Goal: Transaction & Acquisition: Purchase product/service

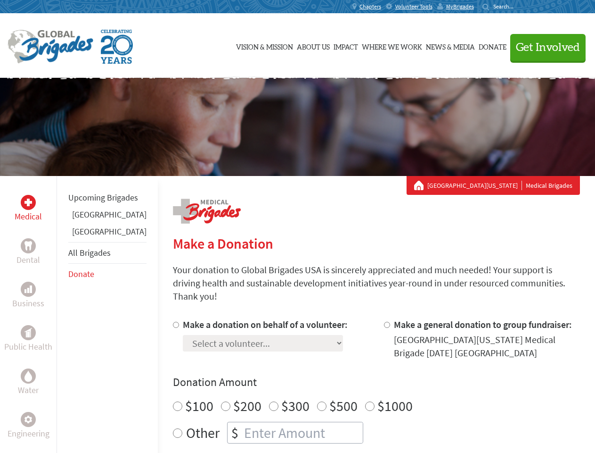
click at [520, 7] on div "Search for:" at bounding box center [502, 7] width 38 height 8
click at [544, 47] on span "Get Involved" at bounding box center [548, 47] width 64 height 11
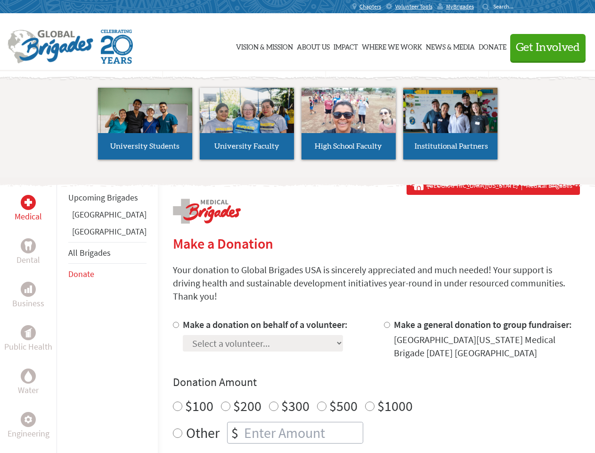
click at [298, 127] on li "High School Faculty" at bounding box center [349, 123] width 102 height 87
click at [62, 314] on div "Upcoming Brigades [GEOGRAPHIC_DATA] [GEOGRAPHIC_DATA] All Brigades Donate" at bounding box center [107, 402] width 101 height 453
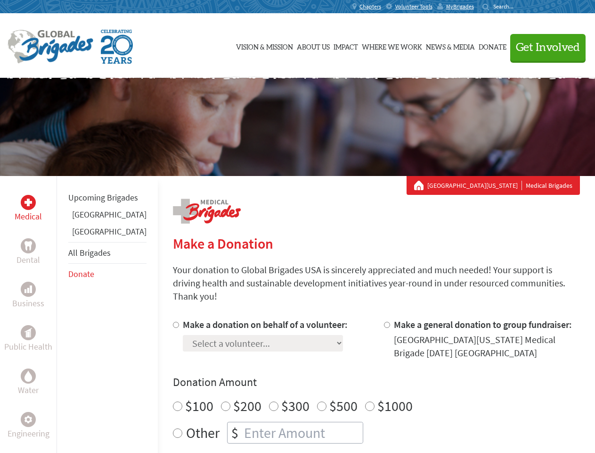
click at [360, 379] on div "Donation Amount $100 $200 $300 $500 $1000 Other $" at bounding box center [376, 408] width 407 height 69
click at [173, 321] on input "Make a donation on behalf of a volunteer:" at bounding box center [176, 324] width 6 height 6
radio input "true"
click at [384, 321] on input "Make a general donation to group fundraiser:" at bounding box center [387, 324] width 6 height 6
radio input "true"
